Goal: Find specific page/section: Find specific page/section

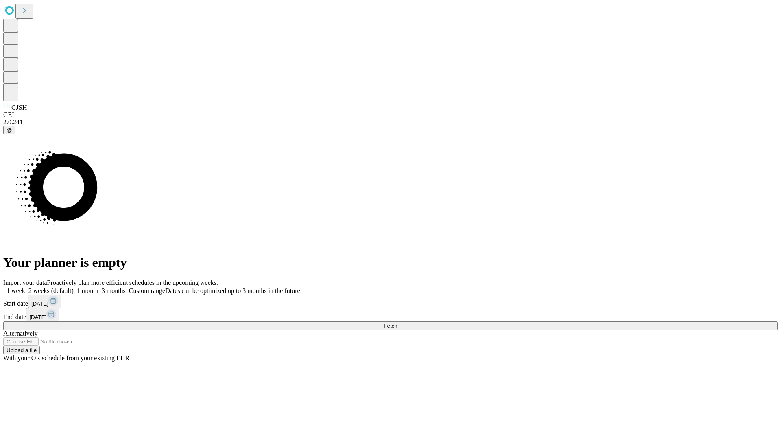
click at [397, 322] on span "Fetch" at bounding box center [390, 325] width 13 height 6
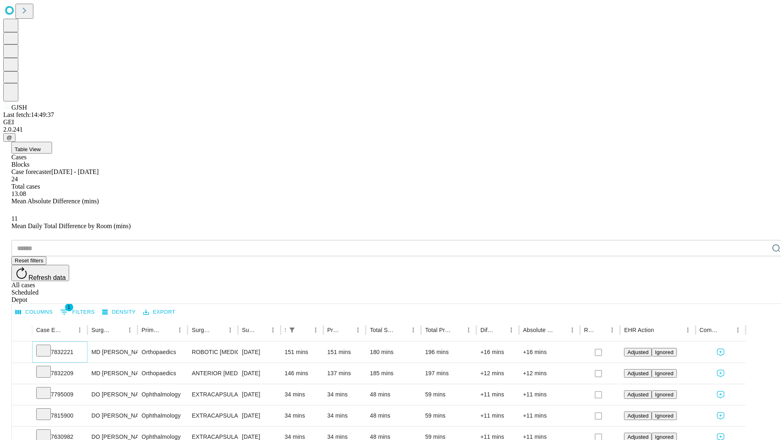
click at [48, 346] on icon at bounding box center [43, 350] width 8 height 8
